Goal: Task Accomplishment & Management: Manage account settings

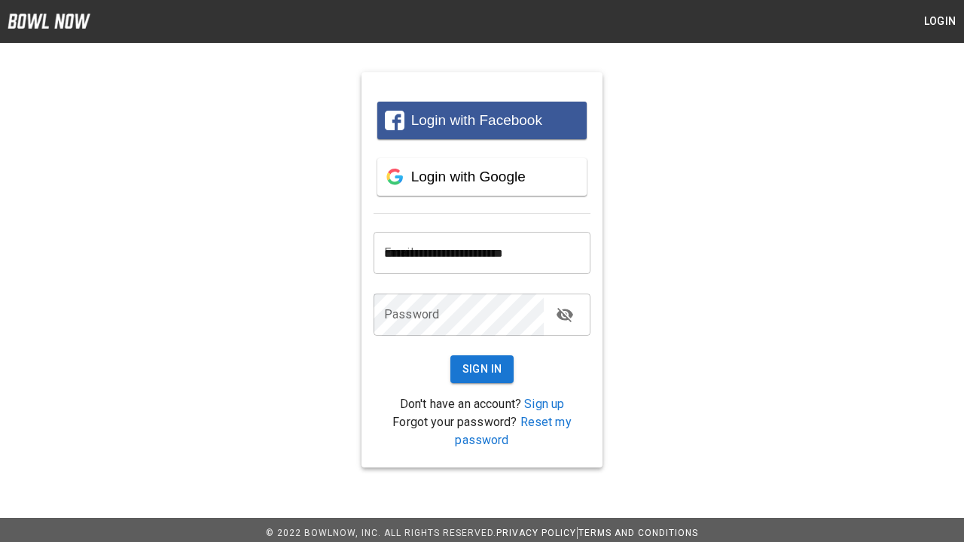
type input "**********"
click at [482, 369] on button "Sign In" at bounding box center [482, 369] width 64 height 28
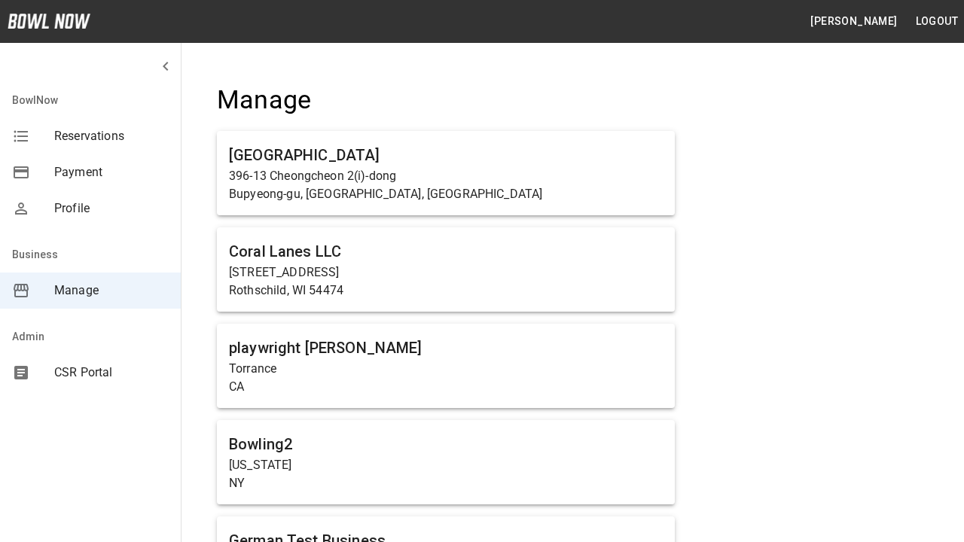
click at [90, 291] on span "Manage" at bounding box center [111, 291] width 114 height 18
